Goal: Task Accomplishment & Management: Use online tool/utility

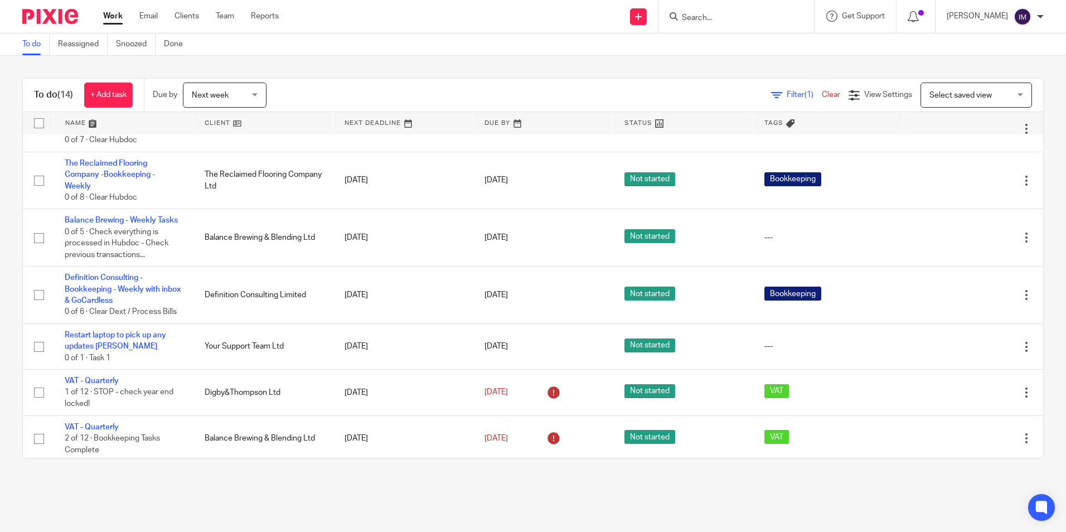
scroll to position [437, 0]
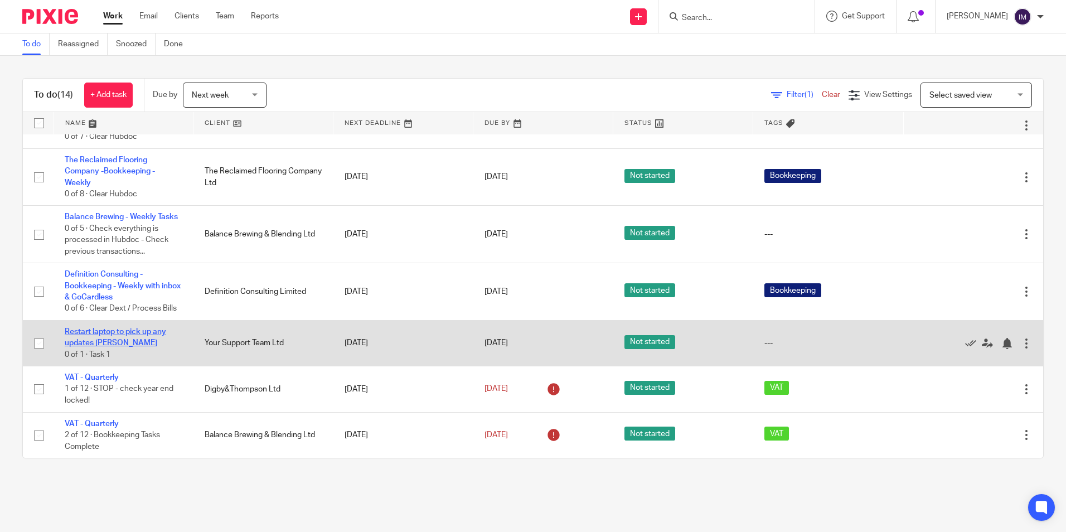
click at [149, 331] on link "Restart laptop to pick up any updates [PERSON_NAME]" at bounding box center [115, 337] width 101 height 19
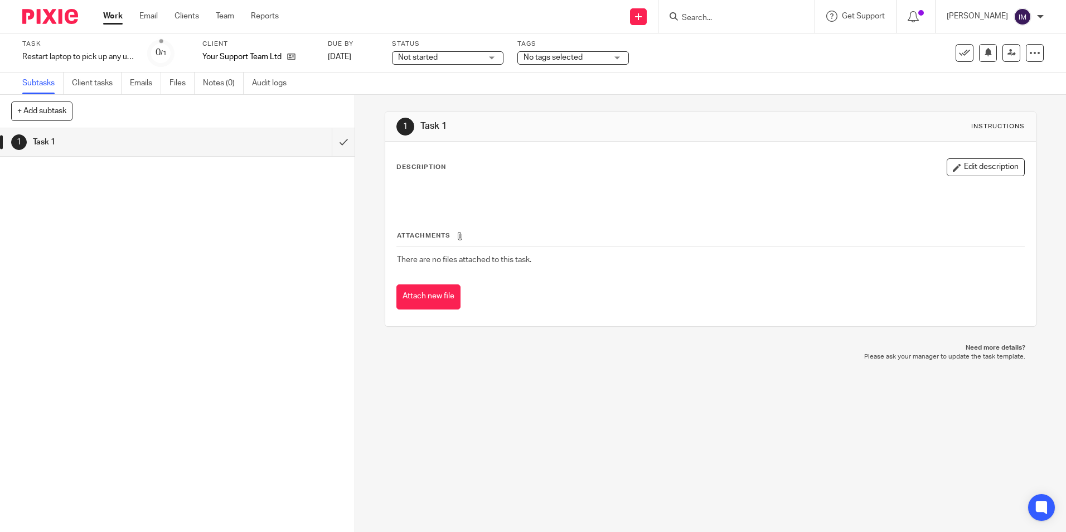
click at [107, 18] on link "Work" at bounding box center [113, 16] width 20 height 11
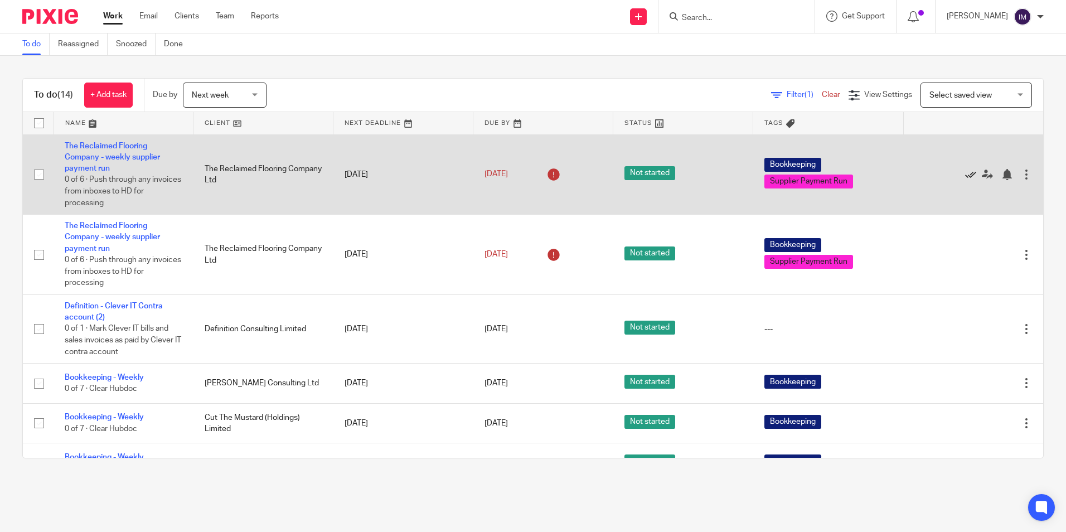
click at [965, 177] on icon at bounding box center [970, 174] width 11 height 11
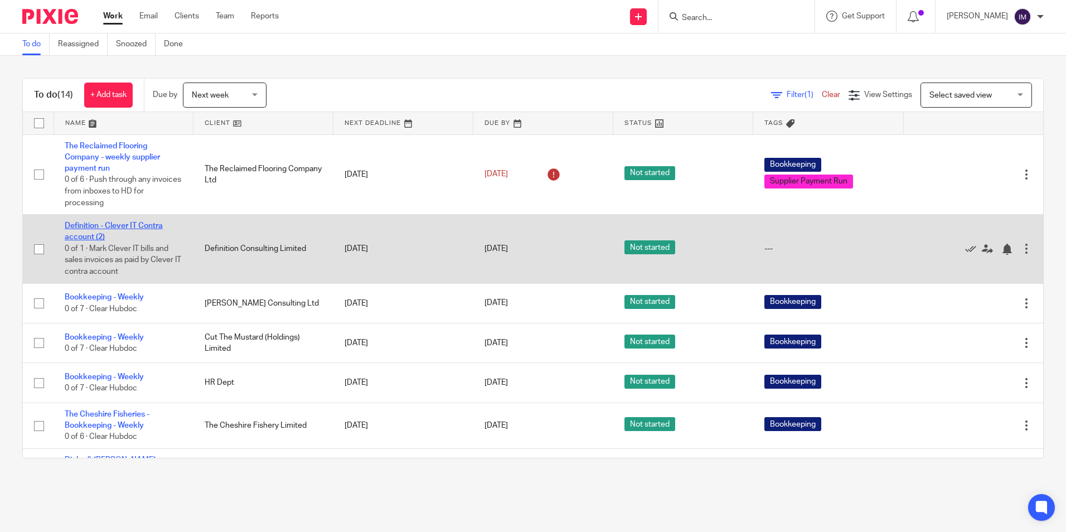
click at [135, 225] on link "Definition - Clever IT Contra account (2)" at bounding box center [114, 231] width 98 height 19
